Goal: Task Accomplishment & Management: Manage account settings

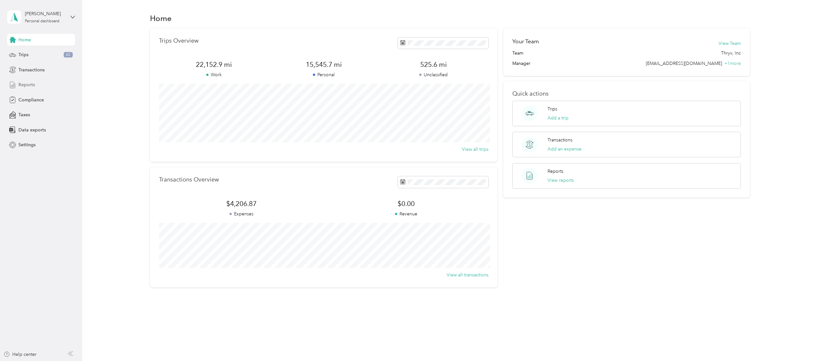
click at [30, 82] on span "Reports" at bounding box center [26, 84] width 16 height 7
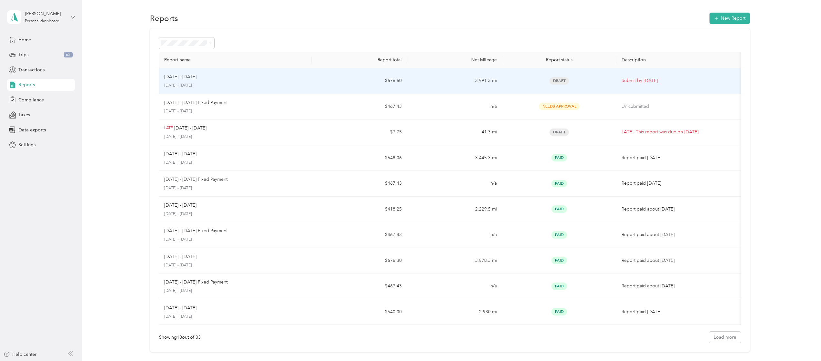
click at [186, 74] on p "[DATE] - [DATE]" at bounding box center [180, 76] width 32 height 7
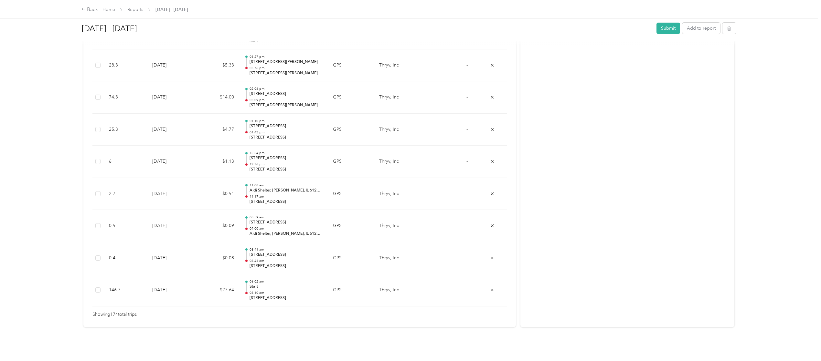
scroll to position [5565, 0]
click at [665, 28] on button "Submit" at bounding box center [669, 28] width 24 height 11
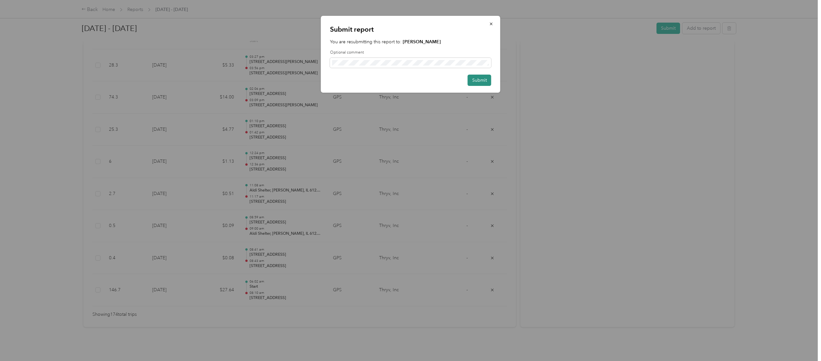
click at [475, 79] on button "Submit" at bounding box center [480, 80] width 24 height 11
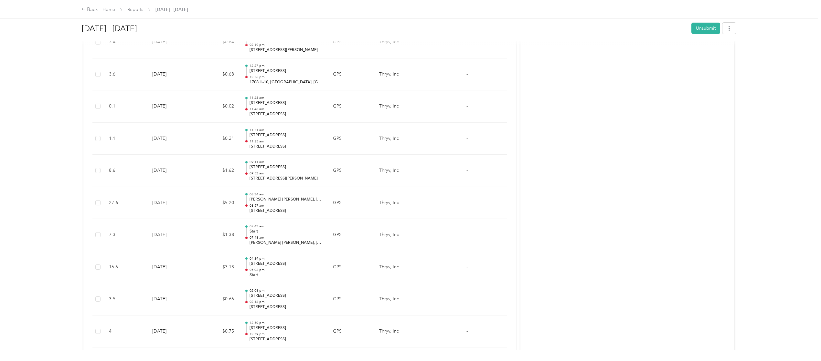
scroll to position [0, 0]
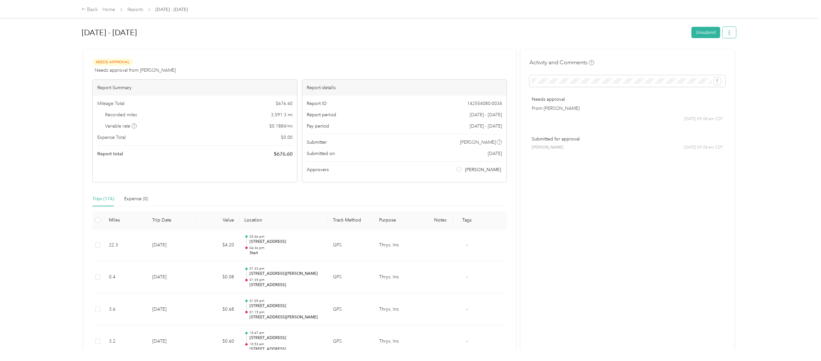
click at [729, 31] on icon "button" at bounding box center [729, 32] width 1 height 5
click at [109, 7] on link "Home" at bounding box center [108, 9] width 13 height 5
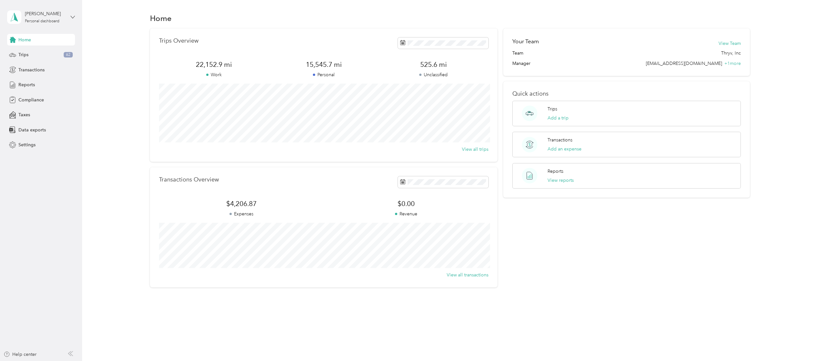
click at [72, 16] on icon at bounding box center [72, 17] width 5 height 5
click at [27, 53] on div "Log out" at bounding box center [25, 53] width 25 height 7
